Goal: Task Accomplishment & Management: Complete application form

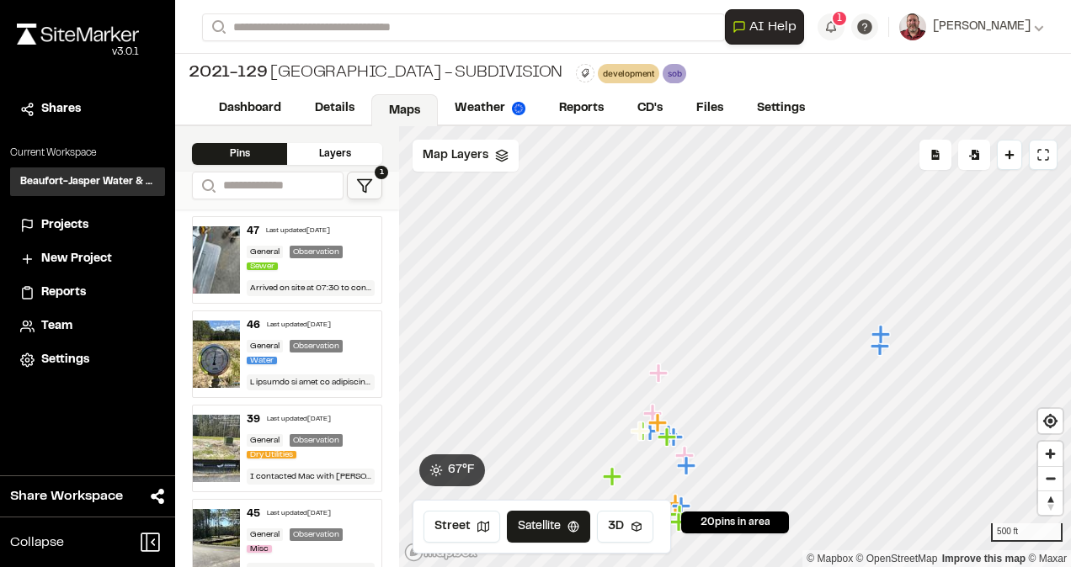
click at [285, 235] on div "47 Last updated [DATE]" at bounding box center [311, 231] width 128 height 15
click at [263, 248] on div "General" at bounding box center [265, 252] width 36 height 13
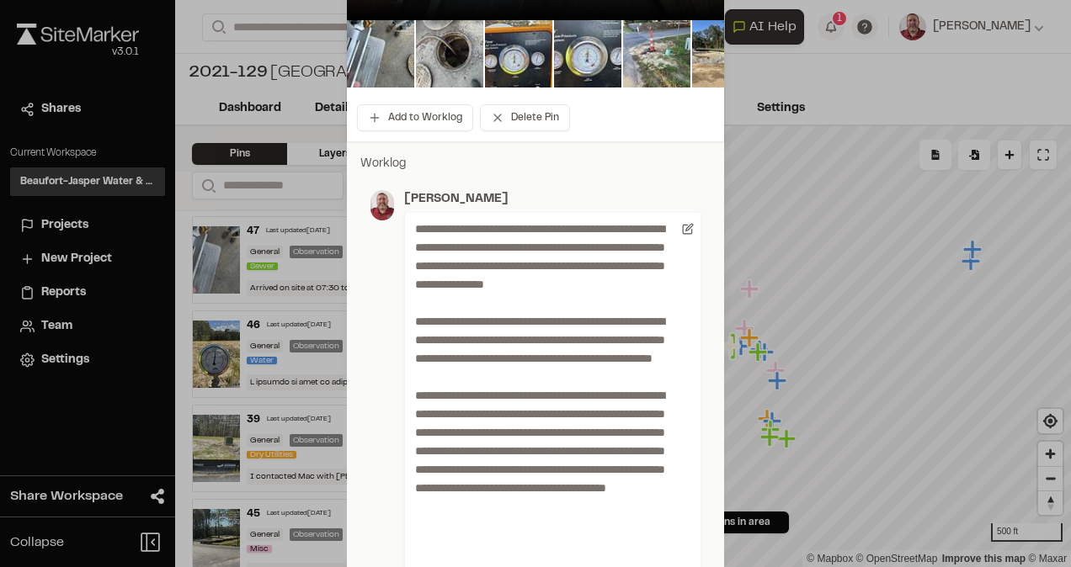
scroll to position [582, 0]
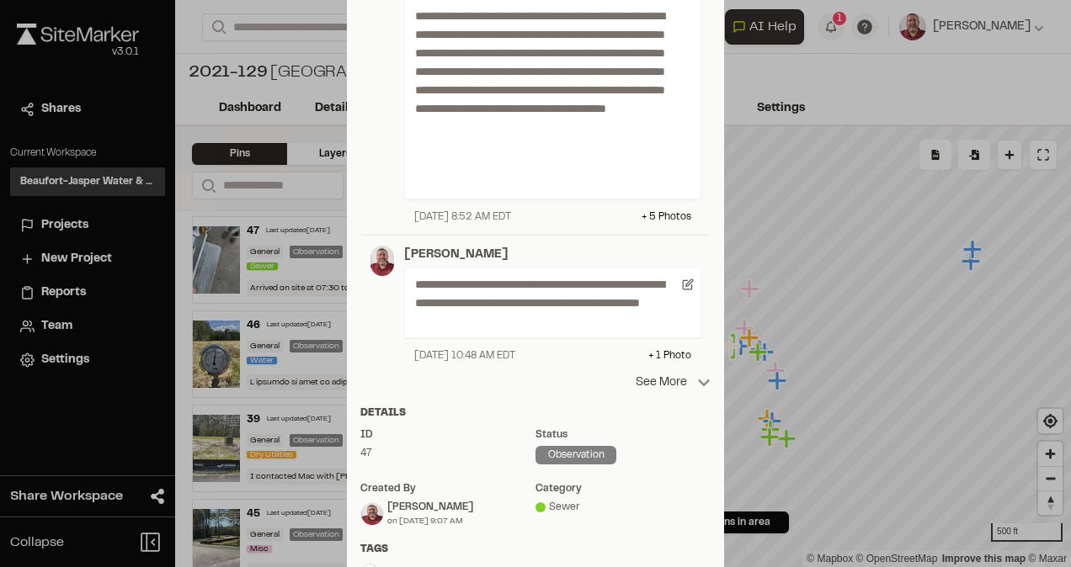
click at [670, 377] on p "See More" at bounding box center [673, 383] width 75 height 19
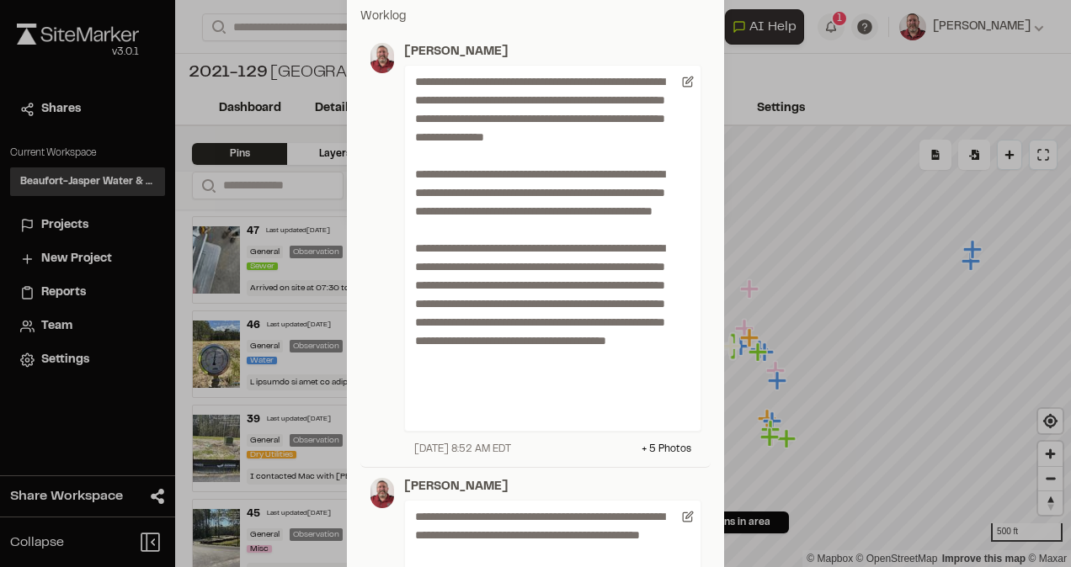
scroll to position [316, 0]
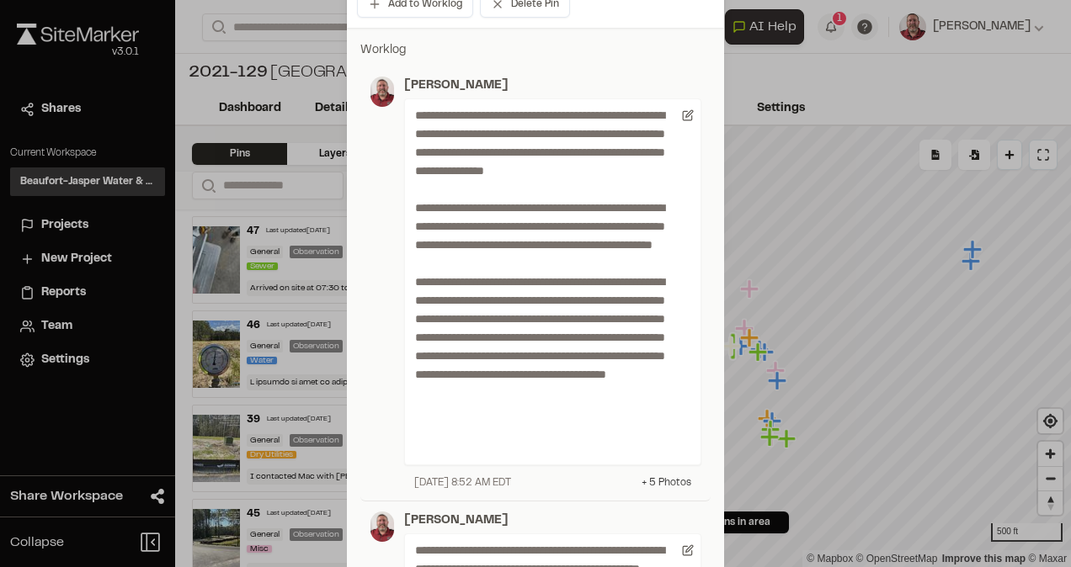
click at [652, 482] on div "+ 5 Photo s" at bounding box center [667, 483] width 50 height 15
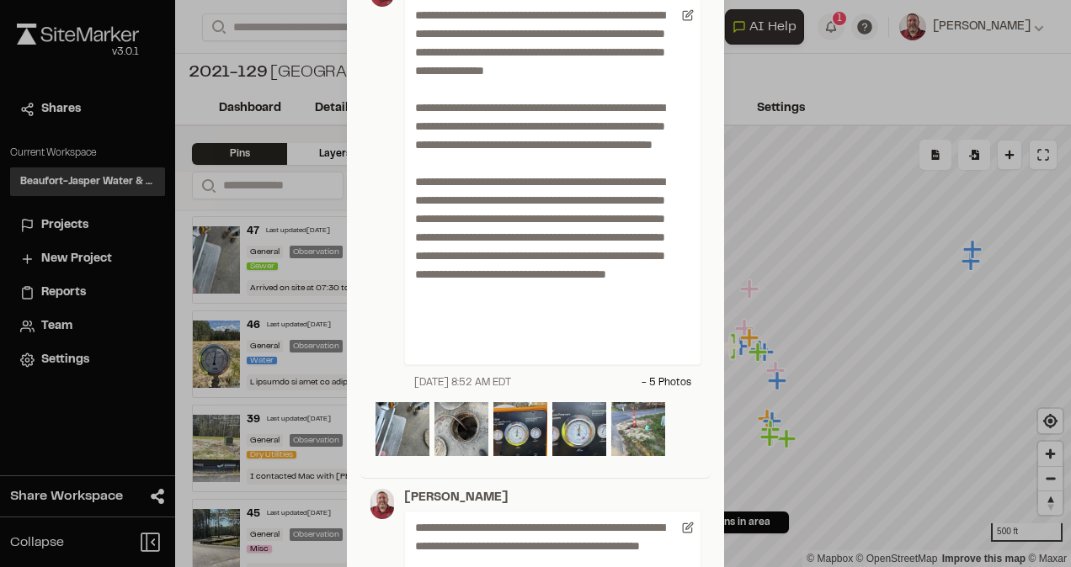
scroll to position [417, 0]
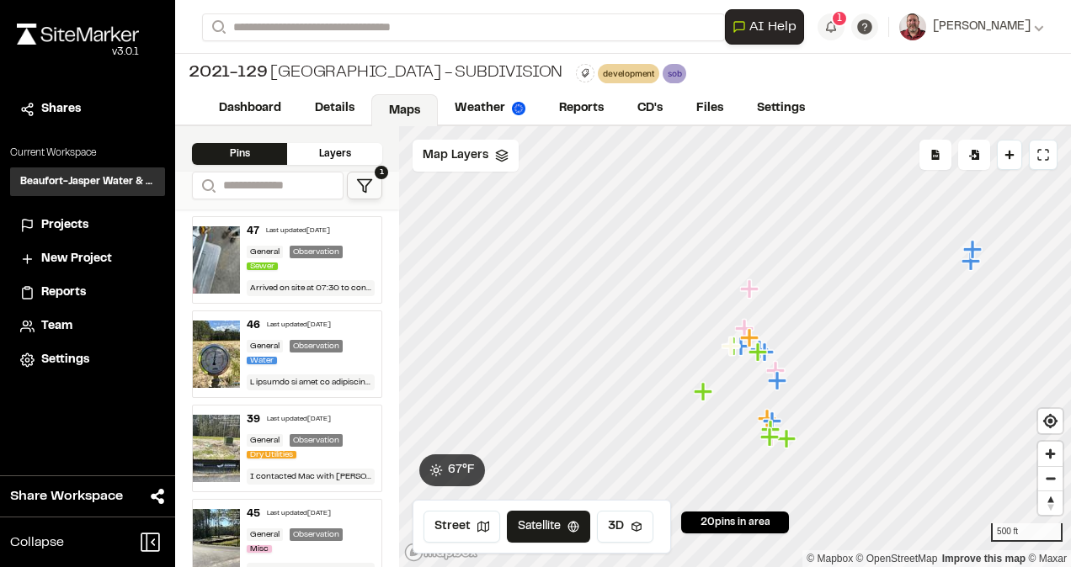
click at [290, 248] on div "Observation" at bounding box center [316, 252] width 53 height 13
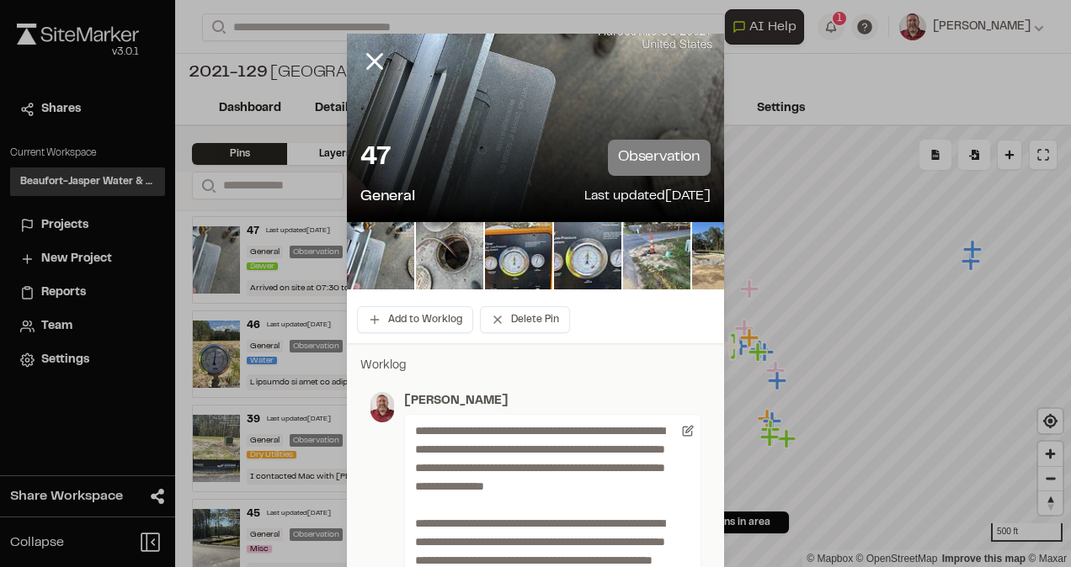
drag, startPoint x: 445, startPoint y: 466, endPoint x: 371, endPoint y: 471, distance: 73.4
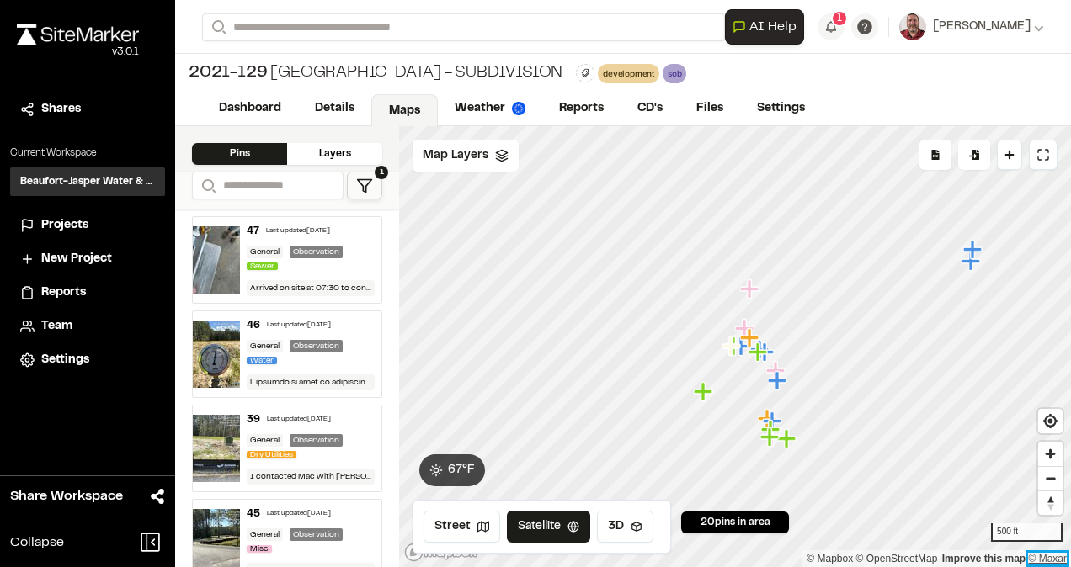
click at [1064, 558] on link "© Maxar" at bounding box center [1047, 559] width 39 height 12
click at [588, 109] on link "Reports" at bounding box center [582, 110] width 80 height 32
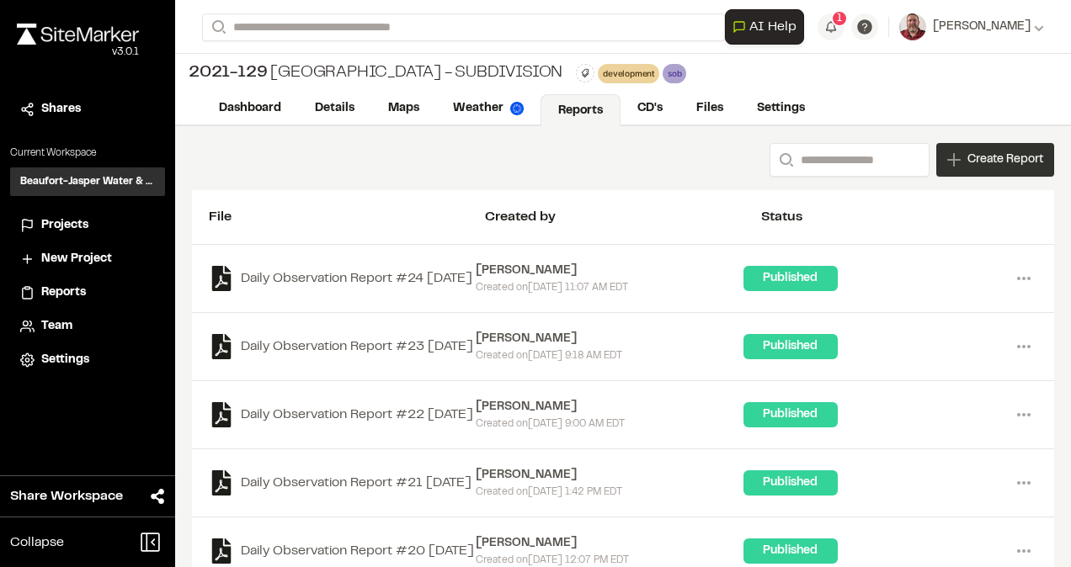
click at [947, 157] on icon at bounding box center [953, 159] width 13 height 13
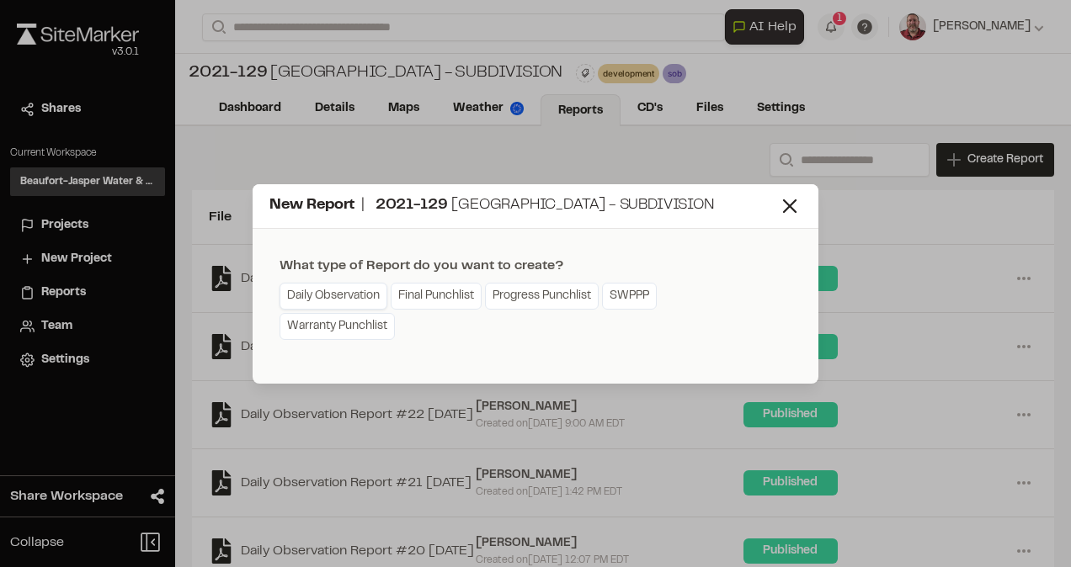
click at [364, 296] on link "Daily Observation" at bounding box center [334, 296] width 108 height 27
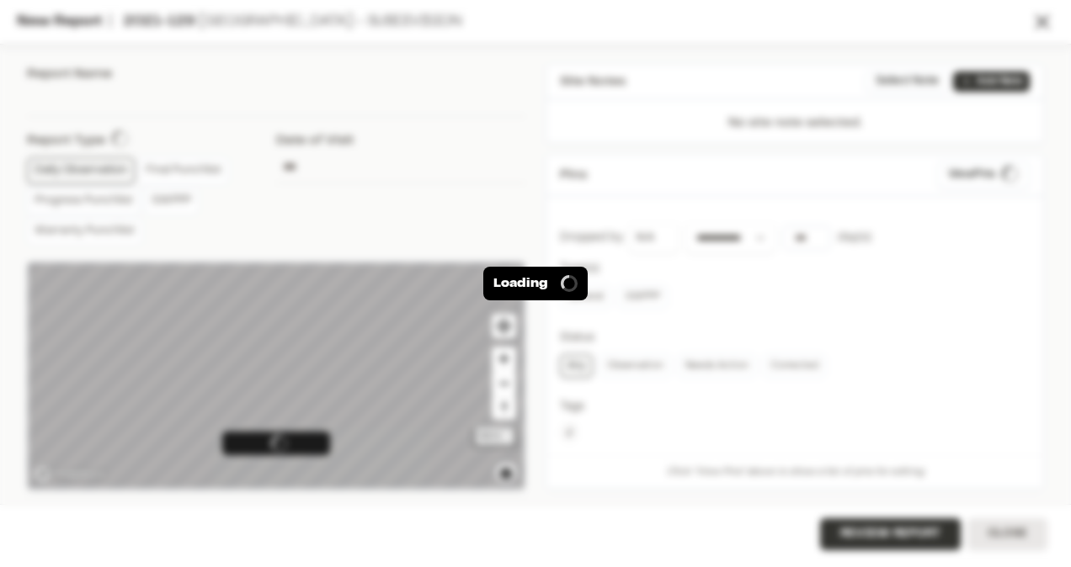
type input "**********"
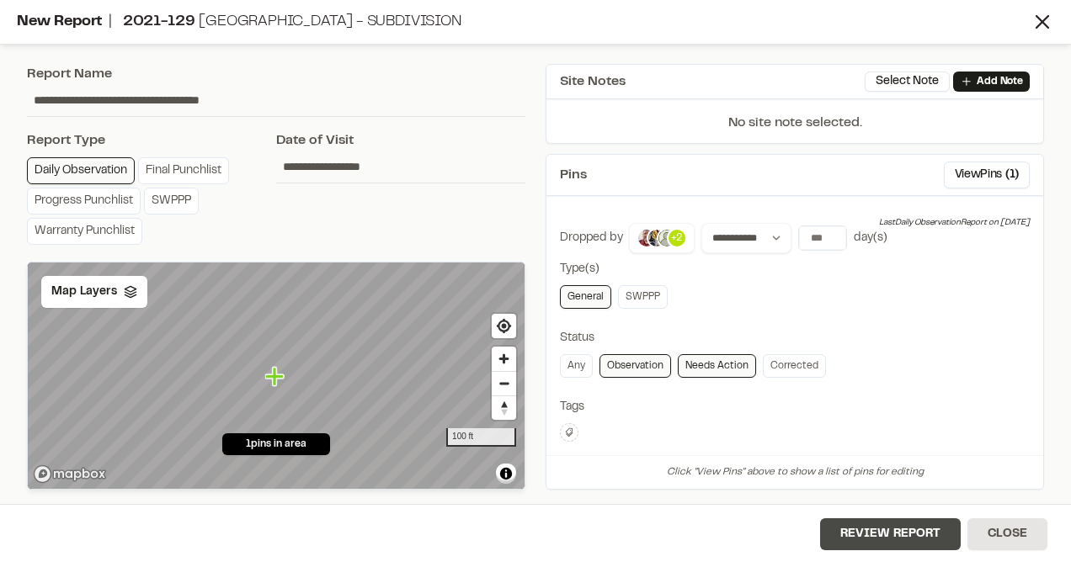
click at [849, 540] on button "Review Report" at bounding box center [890, 535] width 141 height 32
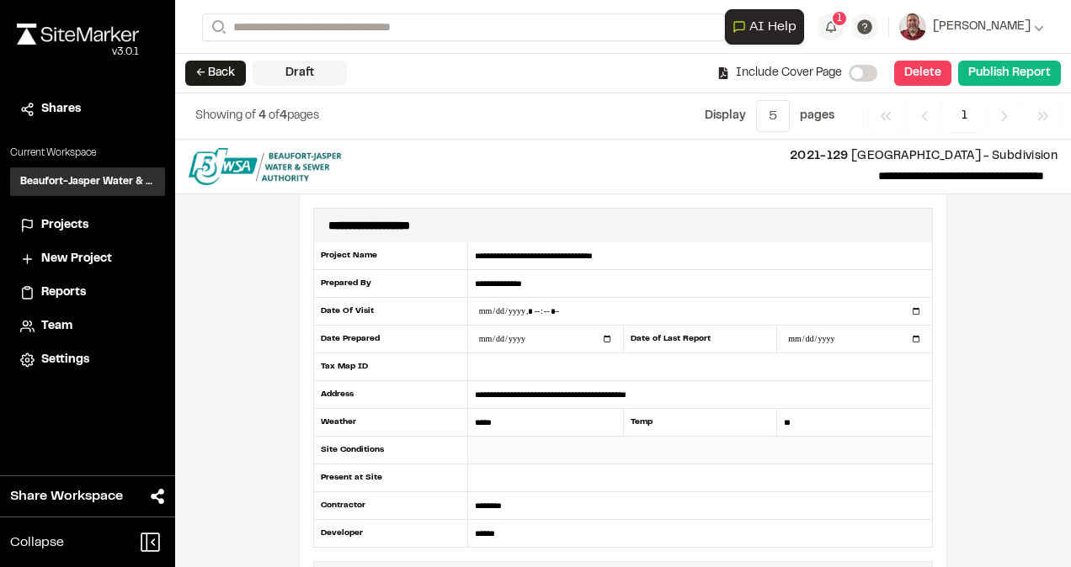
click at [529, 450] on input "text" at bounding box center [700, 451] width 464 height 28
type input "**********"
click at [516, 474] on input "text" at bounding box center [700, 479] width 464 height 28
type input "**********"
click at [998, 68] on button "Publish Report" at bounding box center [1009, 73] width 103 height 25
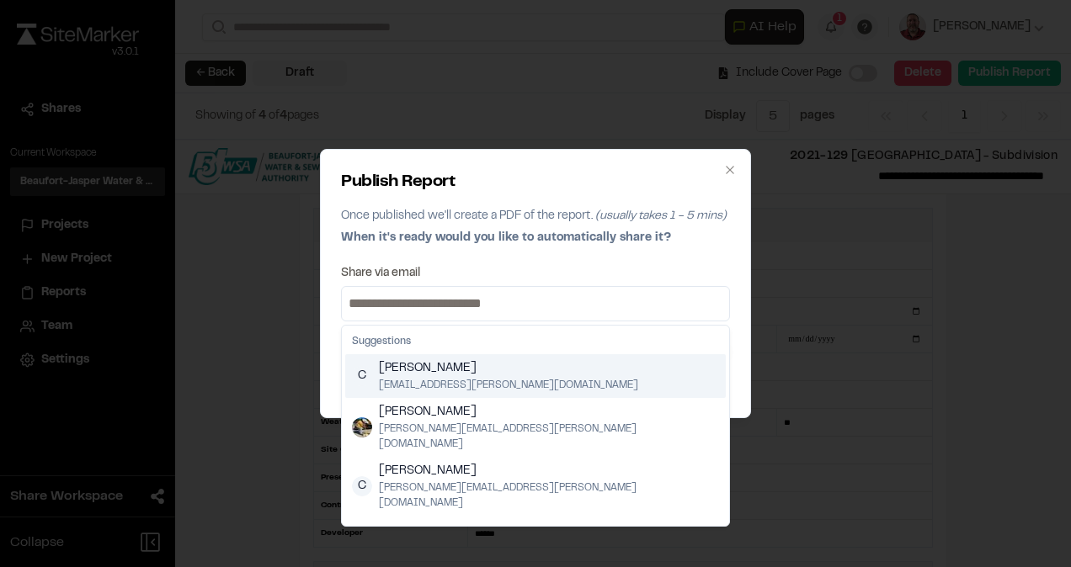
click at [463, 301] on input at bounding box center [535, 303] width 381 height 27
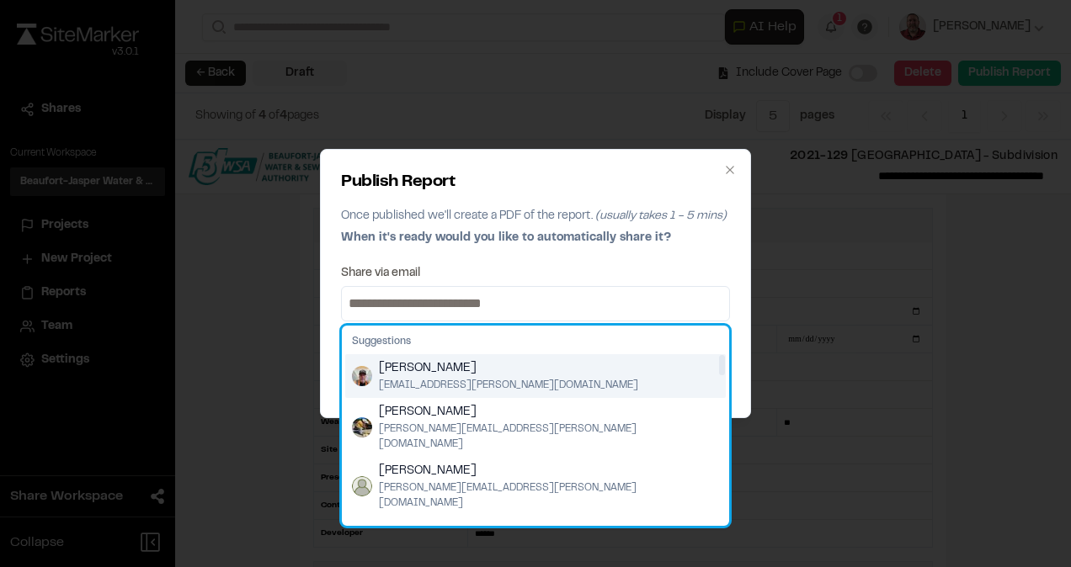
click at [354, 367] on div "[PERSON_NAME] [PERSON_NAME][EMAIL_ADDRESS][PERSON_NAME][DOMAIN_NAME]" at bounding box center [535, 376] width 381 height 44
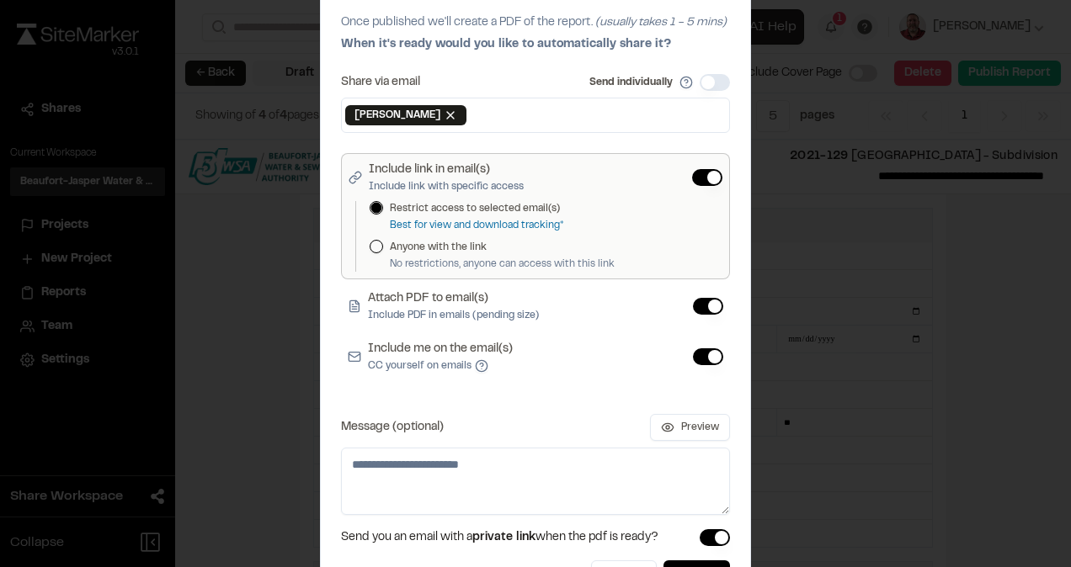
click at [697, 355] on button "Include me on the email(s) CC yourself on emails" at bounding box center [708, 357] width 30 height 17
click at [669, 561] on button "Publish" at bounding box center [696, 576] width 67 height 30
